Goal: Task Accomplishment & Management: Manage account settings

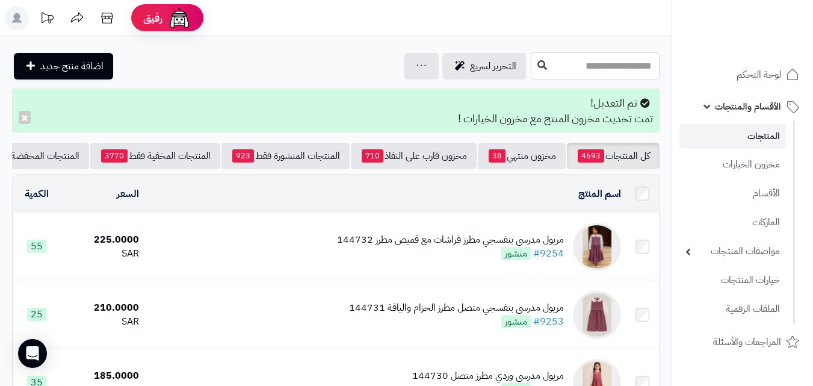
click at [584, 67] on input "text" at bounding box center [595, 65] width 129 height 27
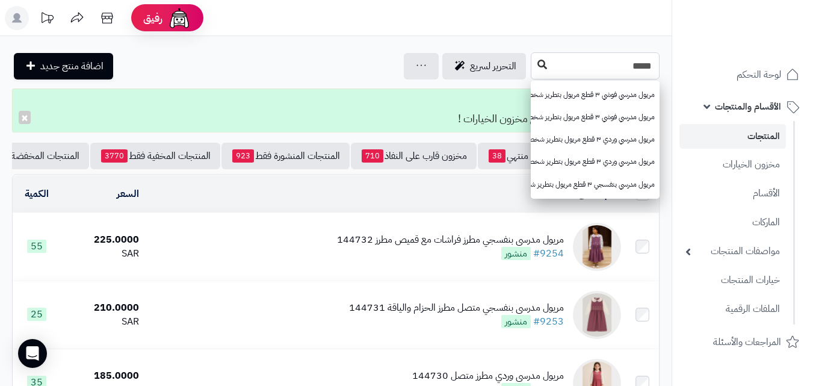
type input "*****"
click at [533, 69] on button at bounding box center [542, 65] width 18 height 23
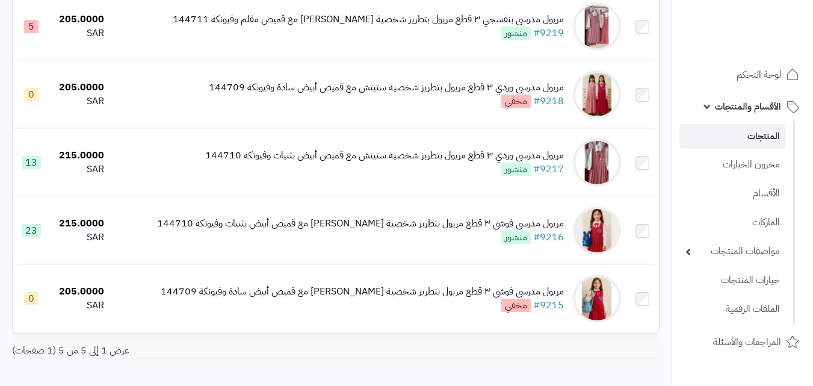
scroll to position [171, 0]
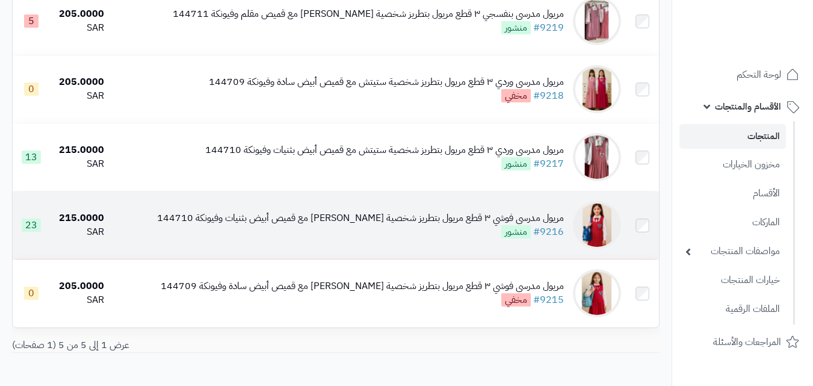
click at [391, 234] on div "مريول مدرسي فوشي ٣ قطع مريول بتطريز شخصية ستيتش مع قميص أبيض بثنيات وفيونكة 144…" at bounding box center [360, 225] width 407 height 28
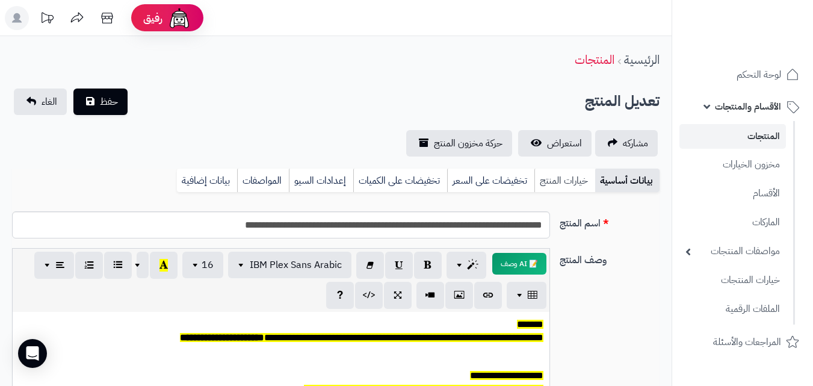
click at [559, 190] on link "خيارات المنتج" at bounding box center [564, 181] width 61 height 24
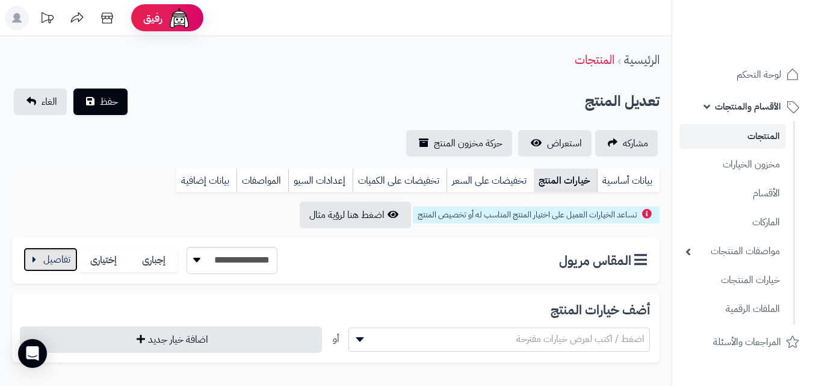
click at [47, 264] on button "button" at bounding box center [50, 259] width 54 height 24
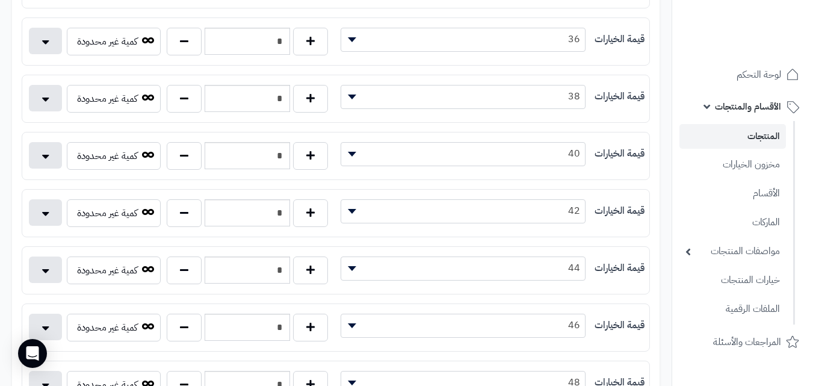
scroll to position [331, 0]
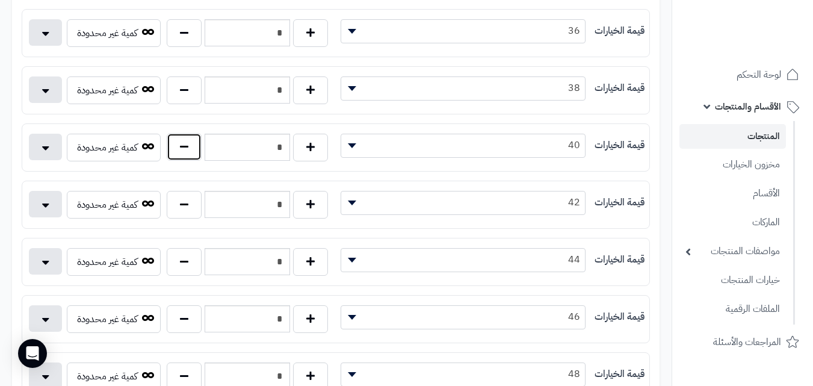
click at [181, 149] on button "button" at bounding box center [184, 147] width 35 height 28
type input "*"
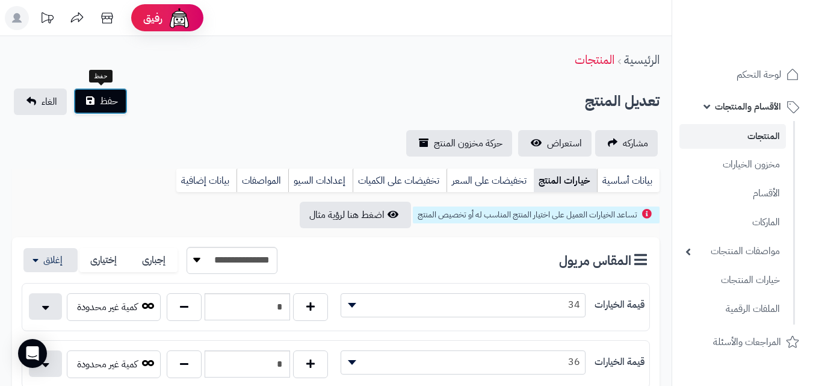
click at [105, 98] on span "حفظ" at bounding box center [109, 101] width 18 height 14
